Goal: Navigation & Orientation: Understand site structure

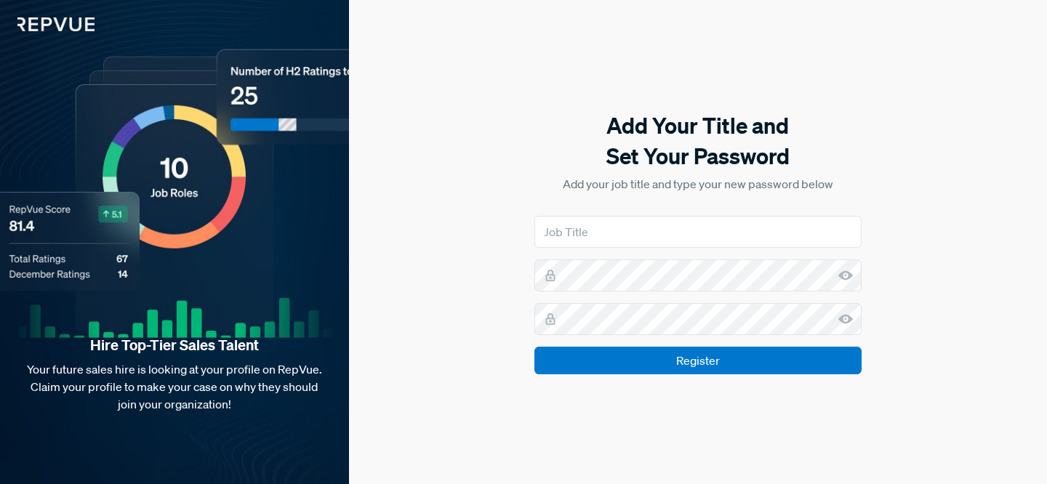
type input "Talent Development & Engagement"
click at [631, 236] on input "Talent Development & Engagement" at bounding box center [698, 232] width 327 height 32
click at [535, 347] on input "Register" at bounding box center [698, 361] width 327 height 28
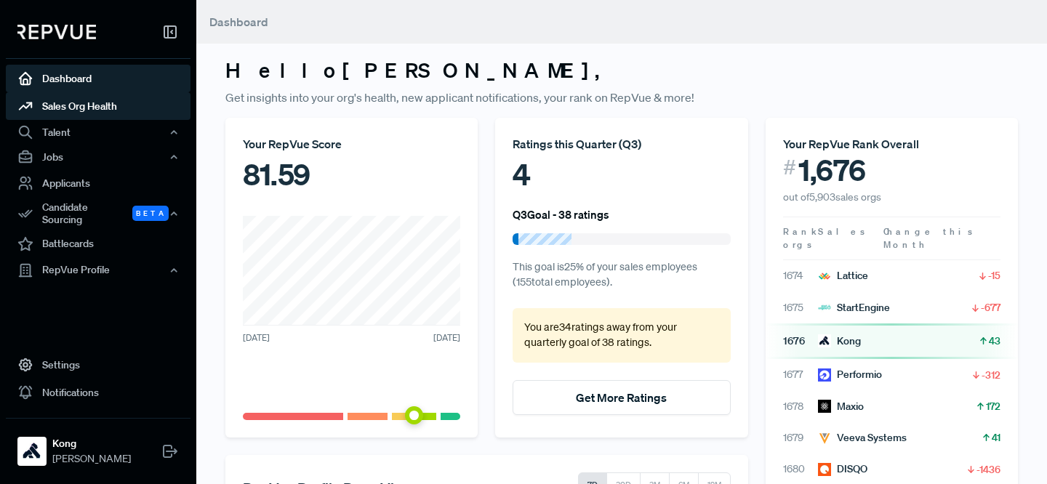
click at [139, 100] on link "Sales Org Health" at bounding box center [98, 106] width 185 height 28
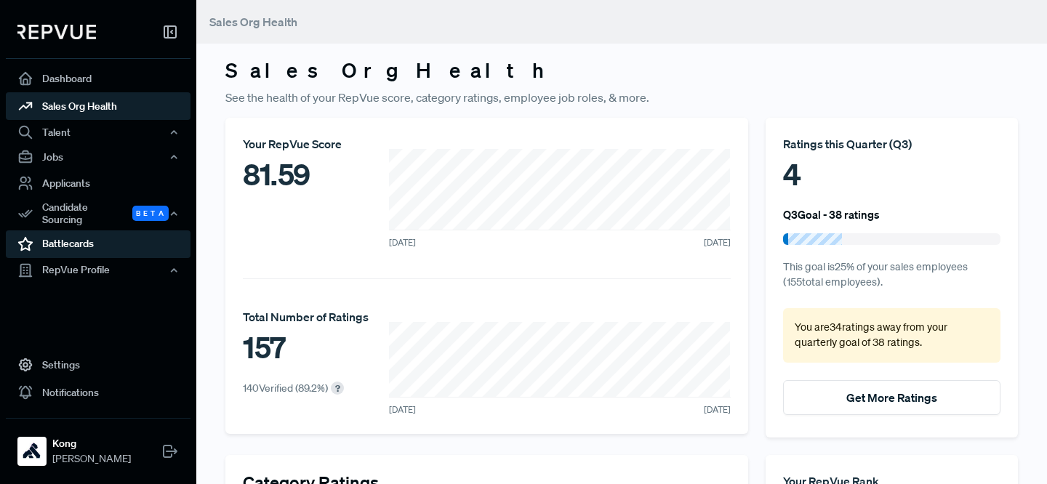
click at [111, 246] on link "Battlecards" at bounding box center [98, 245] width 185 height 28
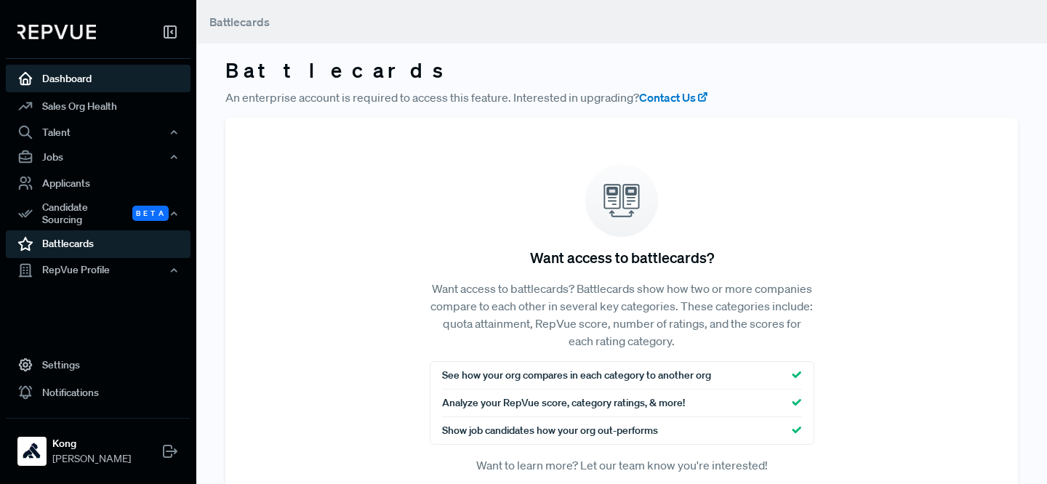
click at [110, 73] on link "Dashboard" at bounding box center [98, 79] width 185 height 28
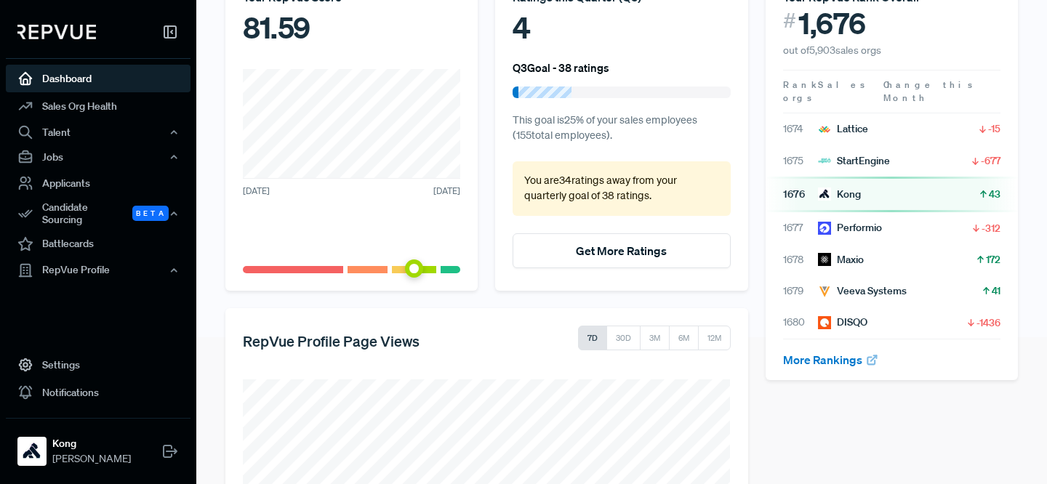
scroll to position [326, 0]
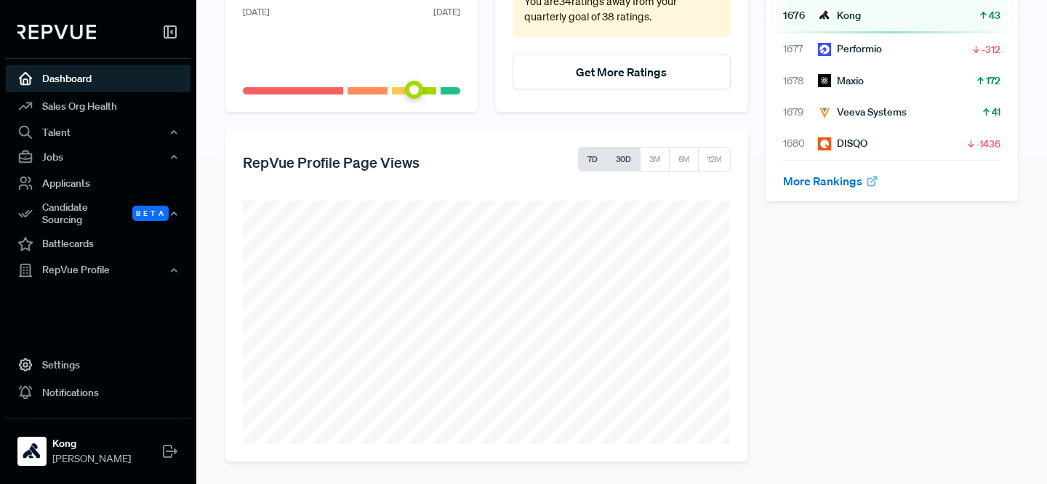
click at [615, 161] on button "30D" at bounding box center [624, 159] width 34 height 25
click at [659, 159] on button "3M" at bounding box center [655, 159] width 30 height 25
click at [684, 155] on button "6M" at bounding box center [683, 159] width 31 height 25
click at [710, 153] on button "12M" at bounding box center [714, 159] width 33 height 25
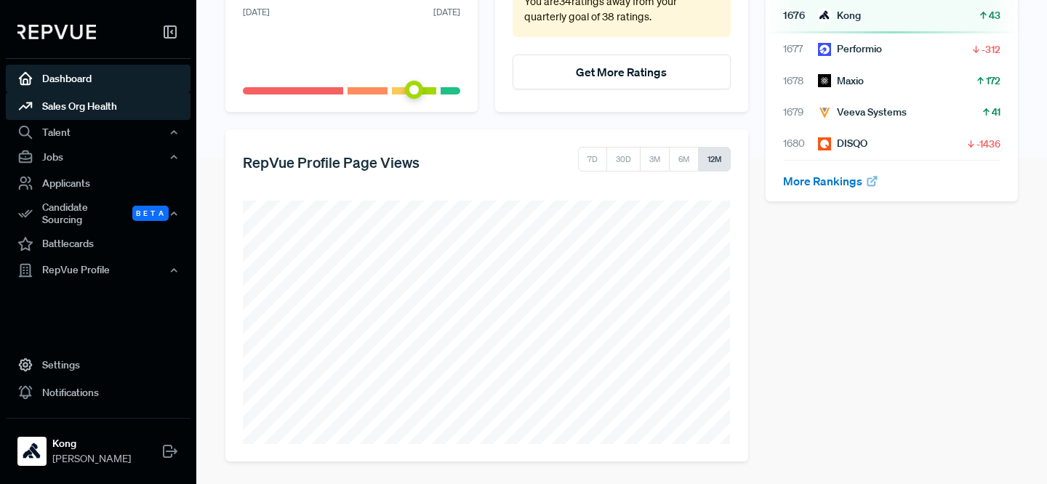
click at [105, 111] on link "Sales Org Health" at bounding box center [98, 106] width 185 height 28
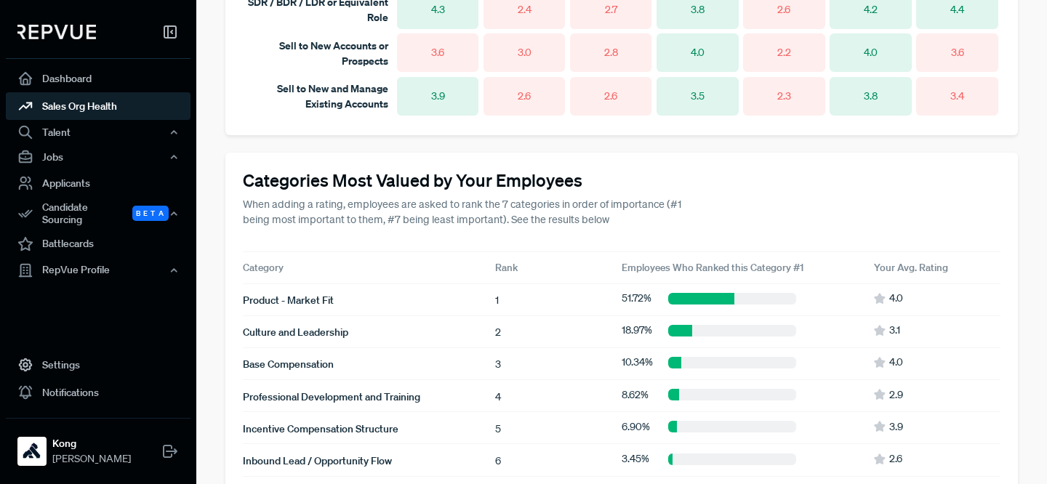
scroll to position [1218, 0]
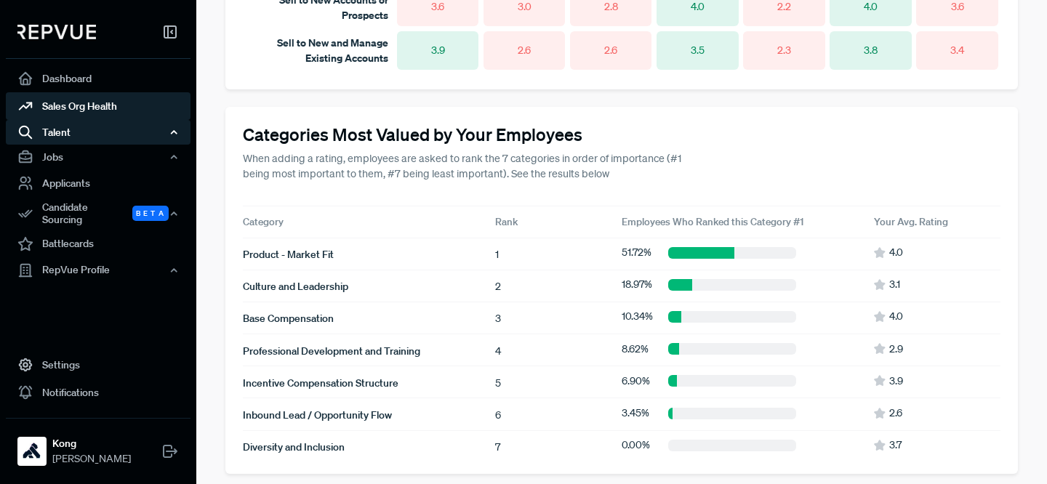
click at [100, 128] on div "Talent" at bounding box center [98, 132] width 185 height 25
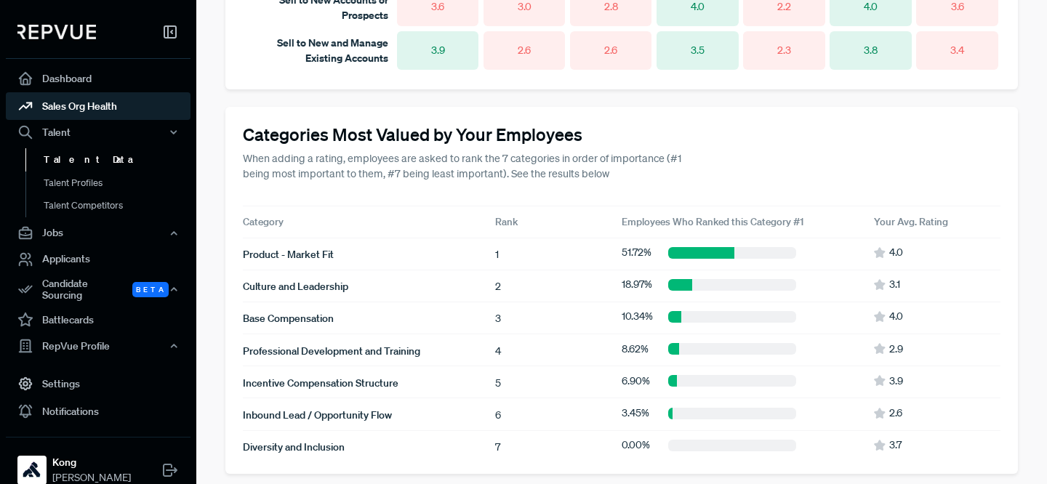
click at [77, 148] on link "Talent Data" at bounding box center [117, 159] width 185 height 23
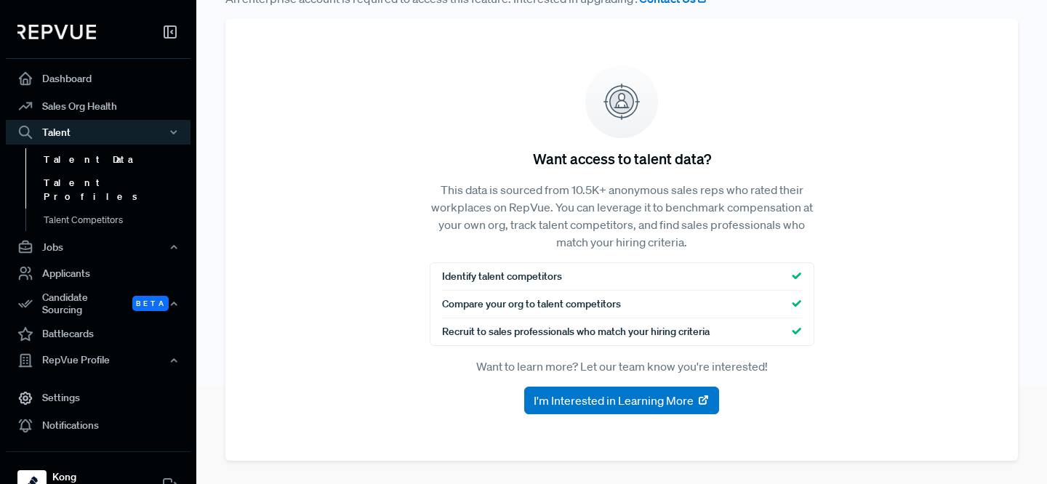
click at [67, 185] on link "Talent Profiles" at bounding box center [117, 189] width 185 height 37
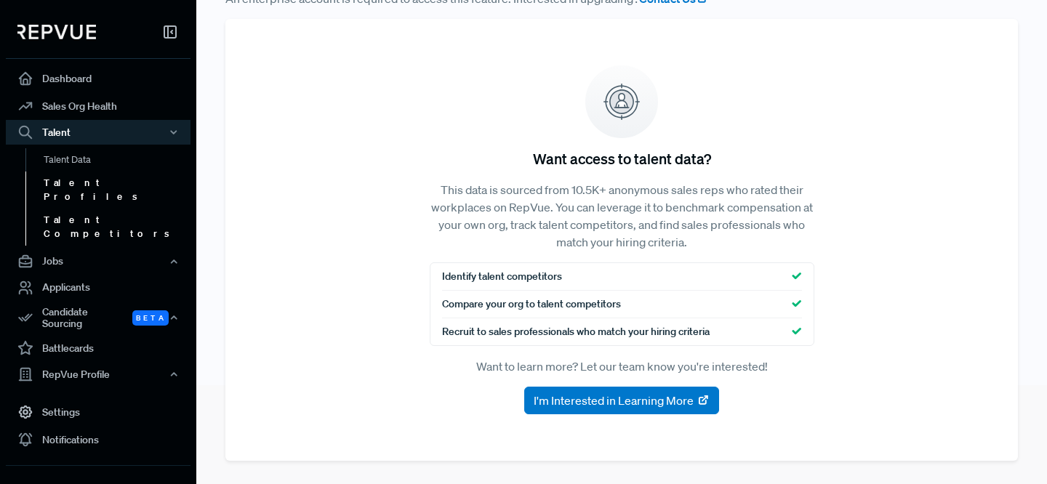
click at [107, 213] on link "Talent Competitors" at bounding box center [117, 226] width 185 height 37
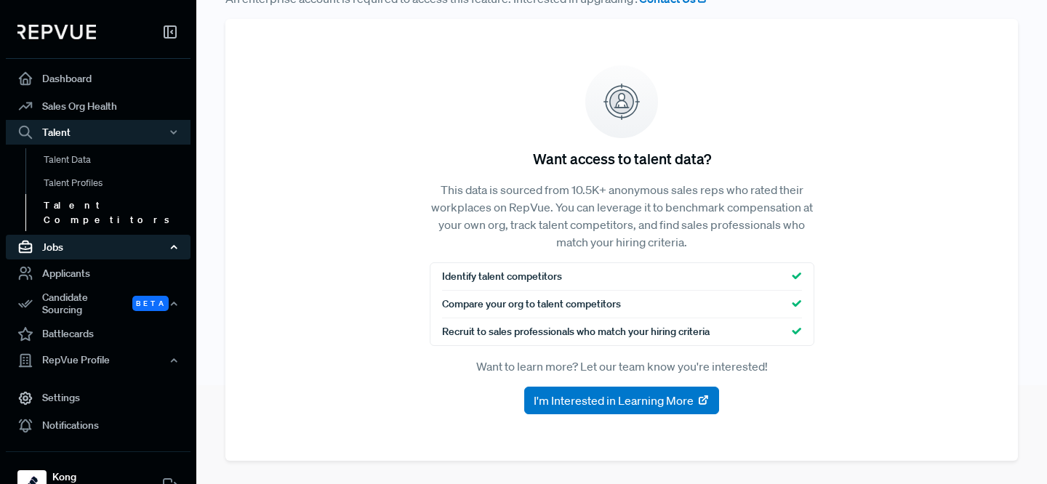
click at [73, 241] on div "Jobs" at bounding box center [98, 247] width 185 height 25
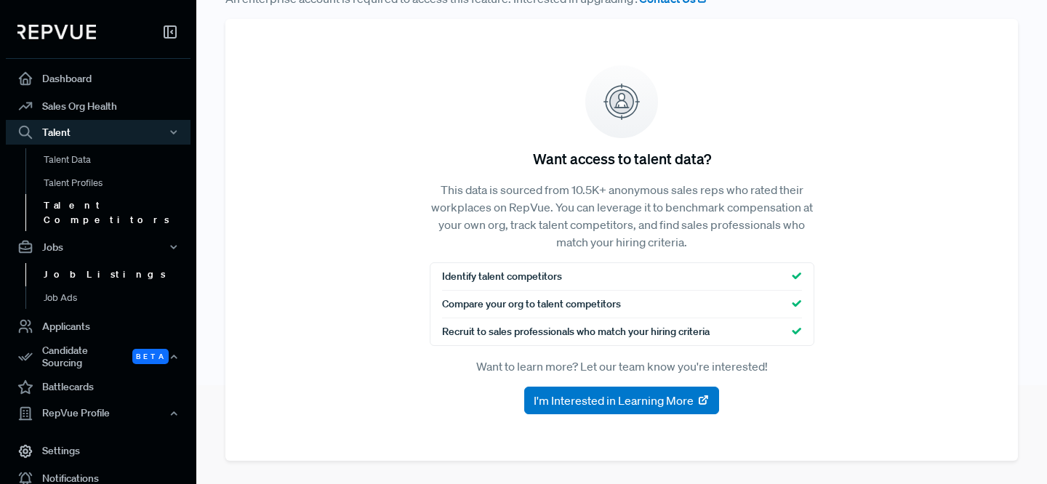
click at [80, 263] on link "Job Listings" at bounding box center [117, 274] width 185 height 23
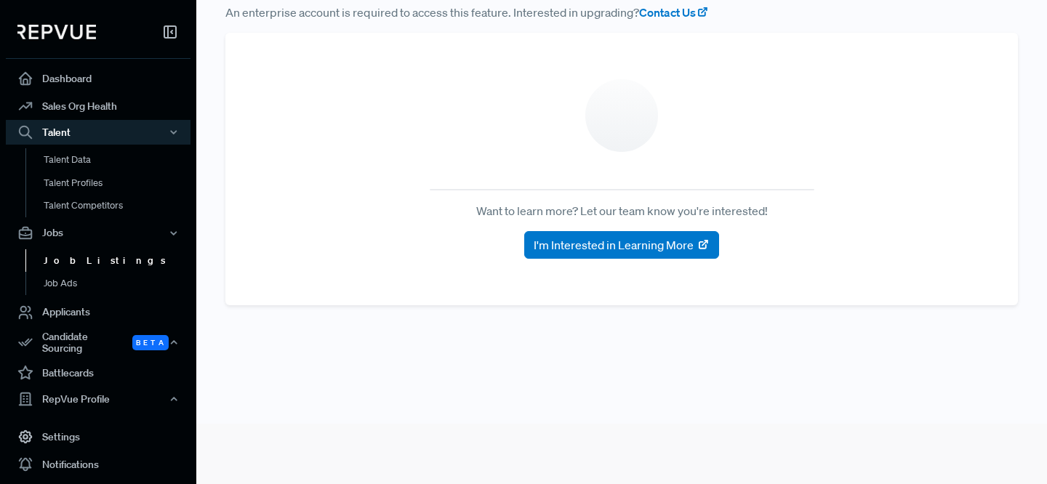
scroll to position [52, 0]
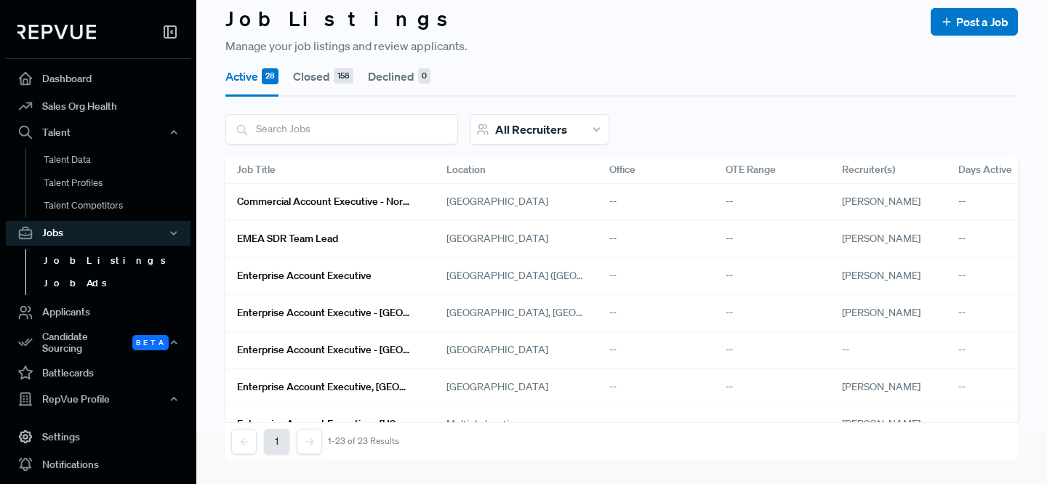
click at [76, 284] on link "Job Ads" at bounding box center [117, 283] width 185 height 23
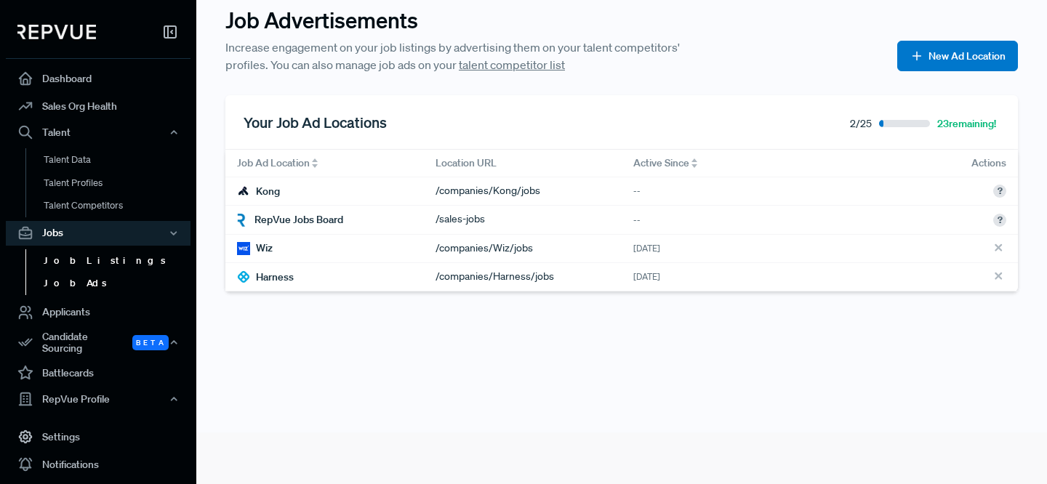
click at [97, 250] on link "Job Listings" at bounding box center [117, 261] width 185 height 23
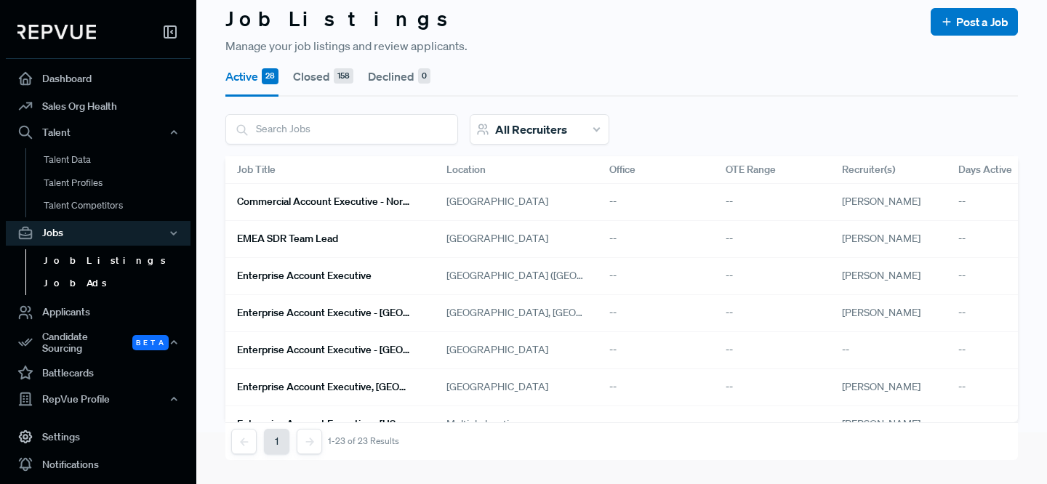
click at [99, 275] on link "Job Ads" at bounding box center [117, 283] width 185 height 23
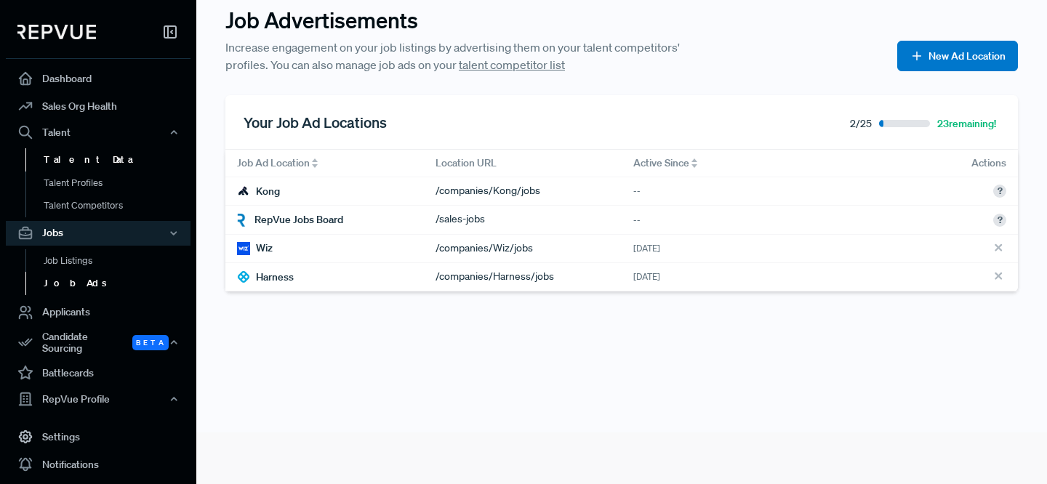
click at [108, 155] on link "Talent Data" at bounding box center [117, 159] width 185 height 23
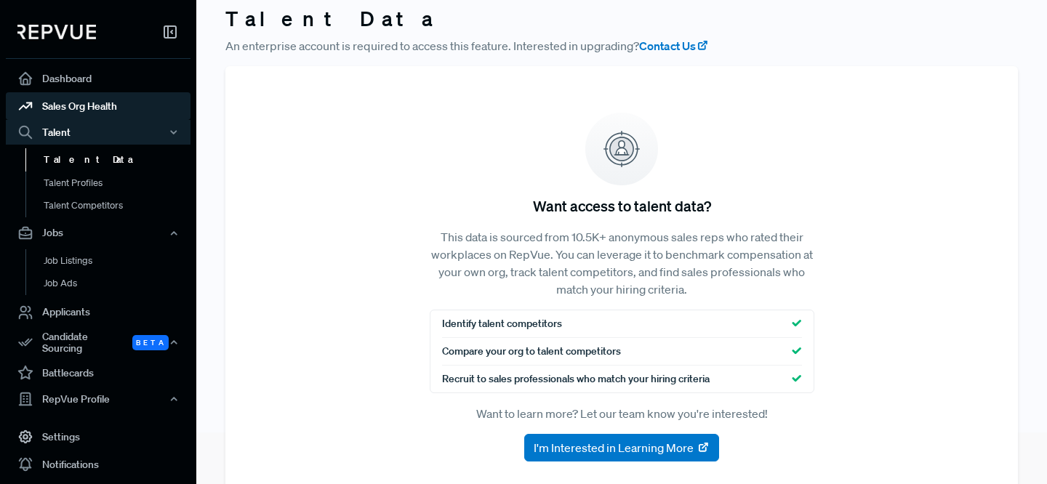
click at [71, 107] on link "Sales Org Health" at bounding box center [98, 106] width 185 height 28
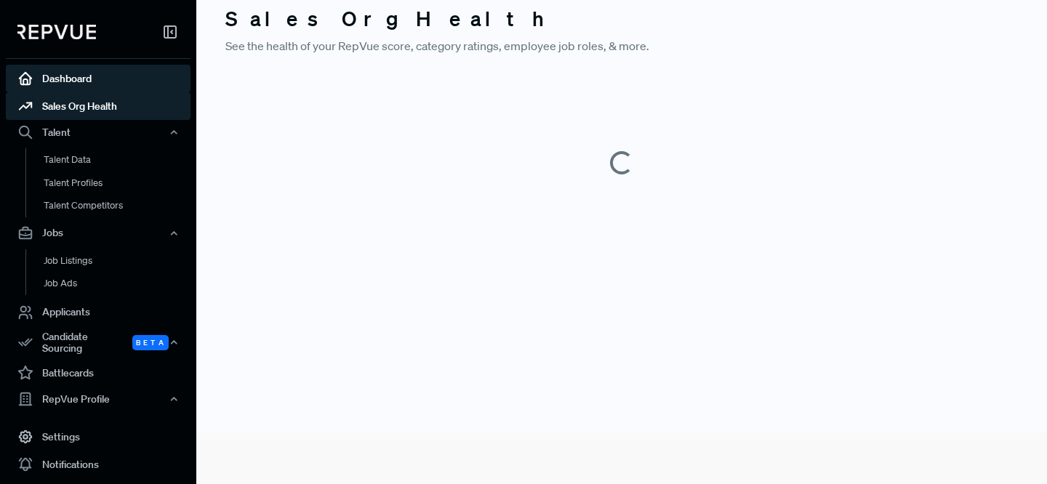
click at [77, 91] on link "Dashboard" at bounding box center [98, 79] width 185 height 28
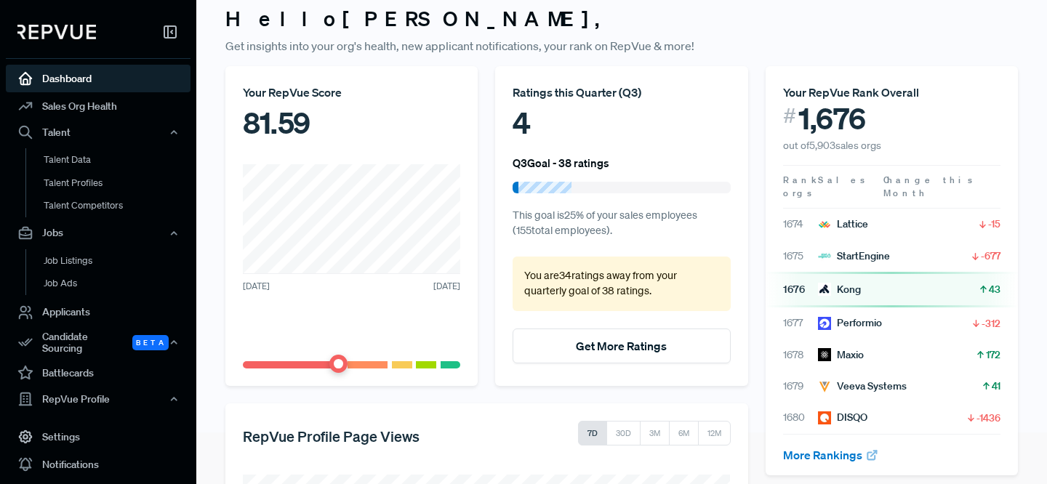
click at [179, 35] on div at bounding box center [98, 35] width 185 height 47
